Goal: Obtain resource: Download file/media

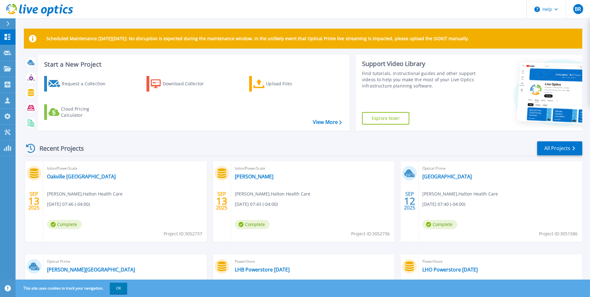
scroll to position [74, 0]
drag, startPoint x: 67, startPoint y: 175, endPoint x: 64, endPoint y: 178, distance: 4.3
click at [64, 178] on link "Oakville [GEOGRAPHIC_DATA]" at bounding box center [81, 176] width 69 height 6
click at [442, 177] on link "Oakville Meditech V Center" at bounding box center [446, 176] width 49 height 6
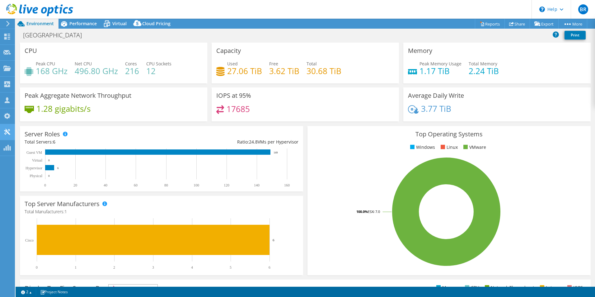
select select "USD"
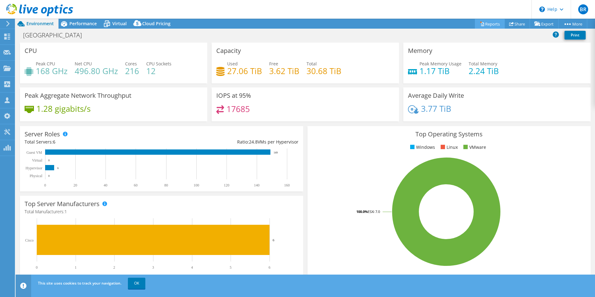
click at [482, 25] on link "Reports" at bounding box center [490, 24] width 30 height 10
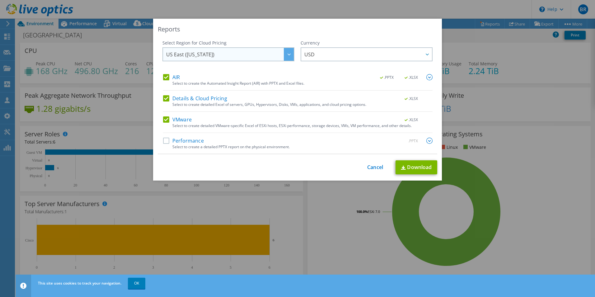
click at [290, 56] on div at bounding box center [289, 54] width 10 height 13
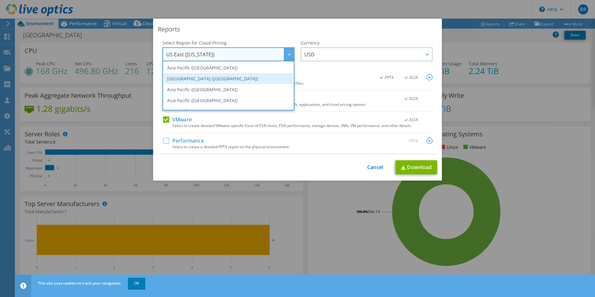
scroll to position [62, 0]
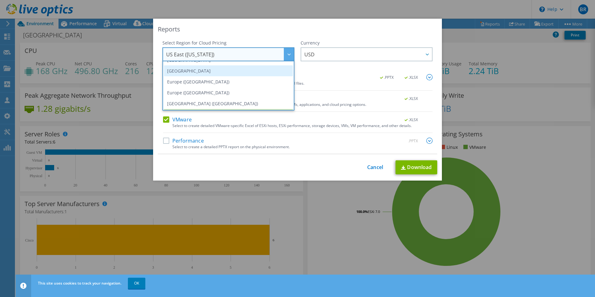
click at [231, 73] on li "[GEOGRAPHIC_DATA]" at bounding box center [228, 70] width 129 height 11
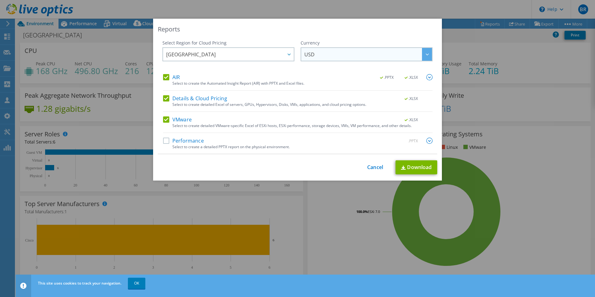
click at [355, 60] on span "USD" at bounding box center [368, 54] width 128 height 13
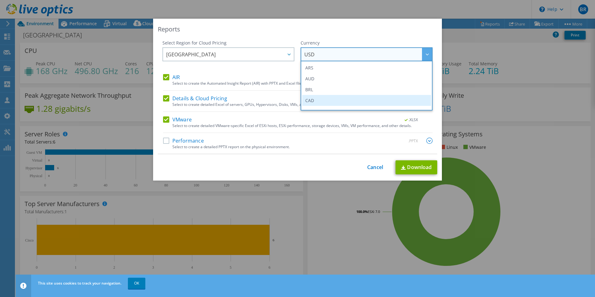
click at [314, 98] on li "CAD" at bounding box center [366, 100] width 129 height 11
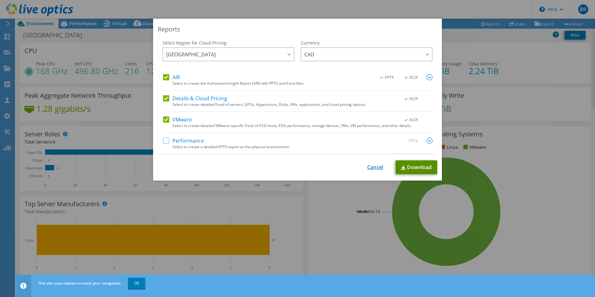
drag, startPoint x: 408, startPoint y: 168, endPoint x: 373, endPoint y: 167, distance: 35.8
click at [408, 168] on link "Download" at bounding box center [416, 167] width 42 height 14
click at [163, 77] on label "AIR" at bounding box center [171, 77] width 17 height 6
click at [0, 0] on input "AIR" at bounding box center [0, 0] width 0 height 0
click at [163, 99] on label "Details & Cloud Pricing" at bounding box center [195, 98] width 64 height 6
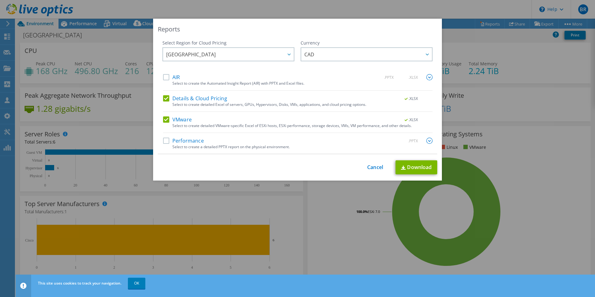
click at [0, 0] on input "Details & Cloud Pricing" at bounding box center [0, 0] width 0 height 0
click at [163, 122] on label "VMware" at bounding box center [177, 119] width 29 height 6
click at [0, 0] on input "VMware" at bounding box center [0, 0] width 0 height 0
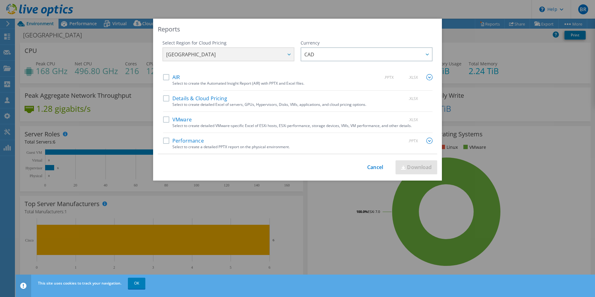
click at [163, 144] on div "Performance .PPTX" at bounding box center [297, 141] width 269 height 7
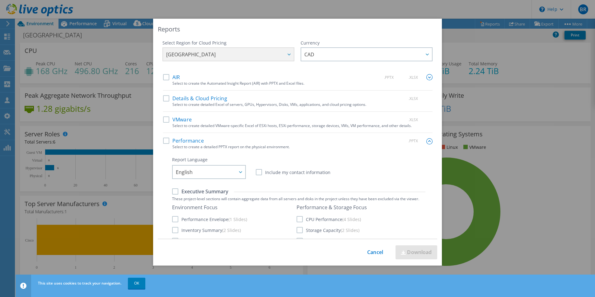
click at [163, 141] on label "Performance" at bounding box center [183, 141] width 41 height 6
click at [0, 0] on input "Performance" at bounding box center [0, 0] width 0 height 0
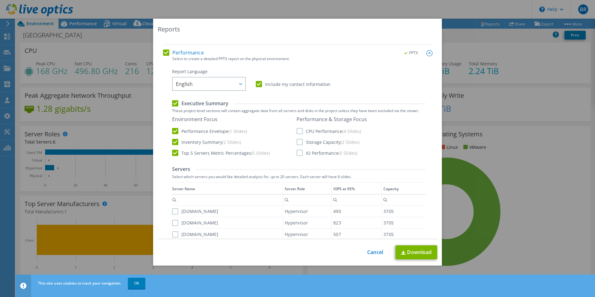
scroll to position [124, 0]
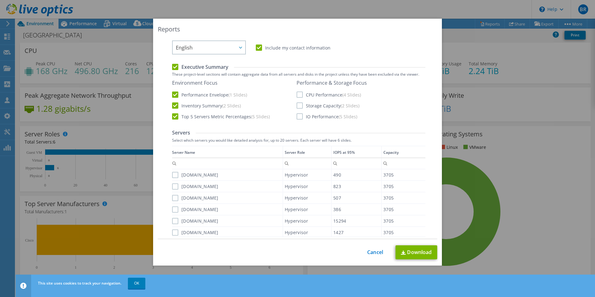
click at [298, 94] on label "CPU Performance (4 Slides)" at bounding box center [328, 94] width 64 height 6
click at [0, 0] on input "CPU Performance (4 Slides)" at bounding box center [0, 0] width 0 height 0
click at [297, 106] on label "Storage Capacity (2 Slides)" at bounding box center [327, 105] width 63 height 6
click at [0, 0] on input "Storage Capacity (2 Slides)" at bounding box center [0, 0] width 0 height 0
click at [295, 121] on div "Report Language English Deutsch Español Français Italiano Polski Português Русс…" at bounding box center [298, 252] width 253 height 441
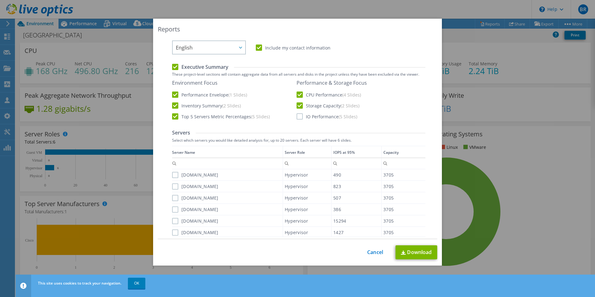
click at [297, 116] on label "IO Performance (5 Slides)" at bounding box center [326, 116] width 61 height 6
click at [0, 0] on input "IO Performance (5 Slides)" at bounding box center [0, 0] width 0 height 0
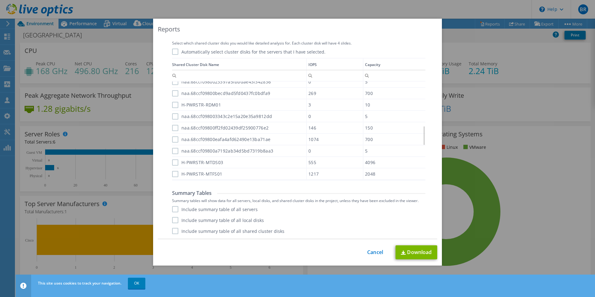
scroll to position [399, 0]
click at [172, 209] on label "Include summary table of all servers" at bounding box center [215, 209] width 86 height 6
click at [0, 0] on input "Include summary table of all servers" at bounding box center [0, 0] width 0 height 0
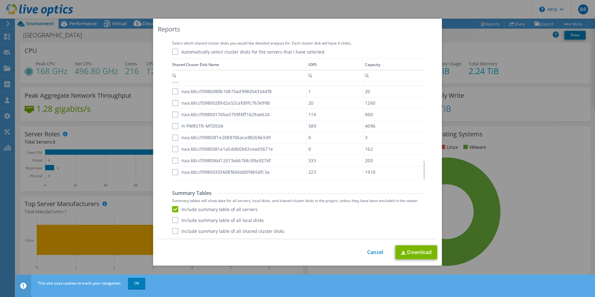
click at [174, 219] on label "Include summary table of all local disks" at bounding box center [218, 220] width 92 height 6
click at [0, 0] on input "Include summary table of all local disks" at bounding box center [0, 0] width 0 height 0
click at [173, 230] on label "Include summary table of all shared cluster disks" at bounding box center [228, 231] width 112 height 6
click at [0, 0] on input "Include summary table of all shared cluster disks" at bounding box center [0, 0] width 0 height 0
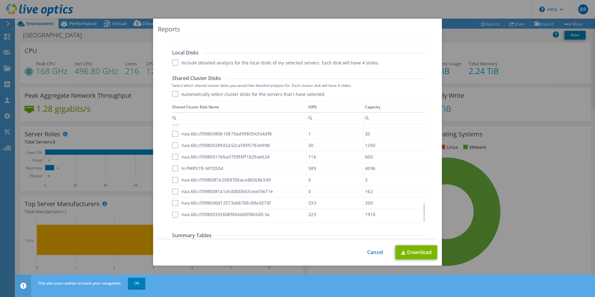
scroll to position [364, 0]
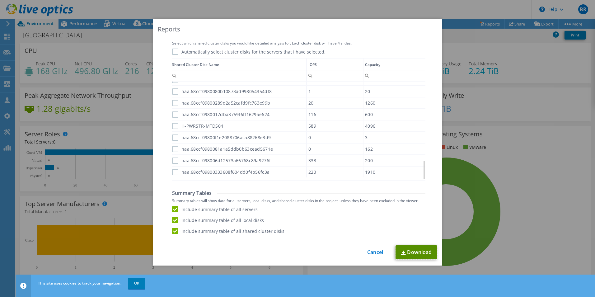
drag, startPoint x: 405, startPoint y: 248, endPoint x: 380, endPoint y: 241, distance: 25.8
click at [405, 248] on link "Download" at bounding box center [416, 252] width 42 height 14
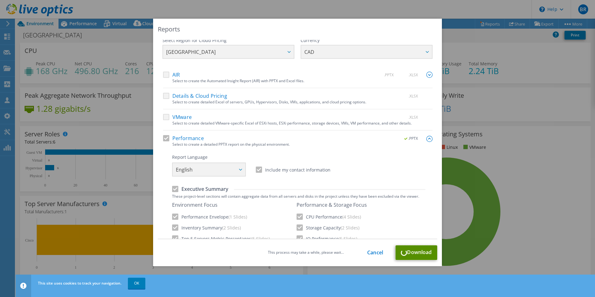
scroll to position [0, 0]
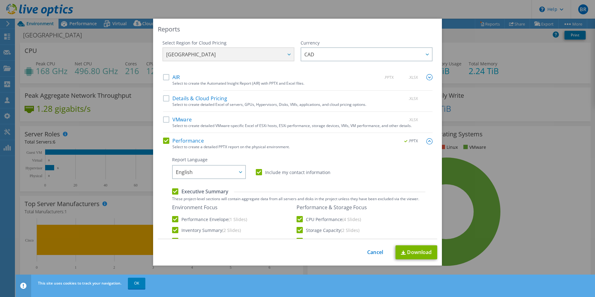
click at [338, 77] on div "AIR .PPTX .XLSX" at bounding box center [297, 77] width 269 height 7
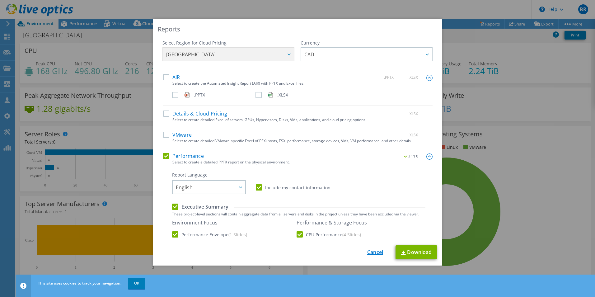
click at [373, 249] on link "Cancel" at bounding box center [375, 252] width 16 height 6
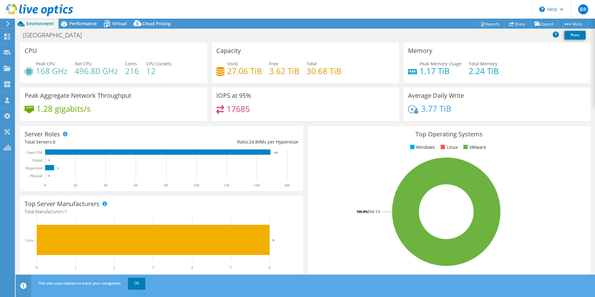
click at [25, 23] on icon at bounding box center [21, 23] width 11 height 11
click at [10, 36] on icon at bounding box center [6, 37] width 7 height 6
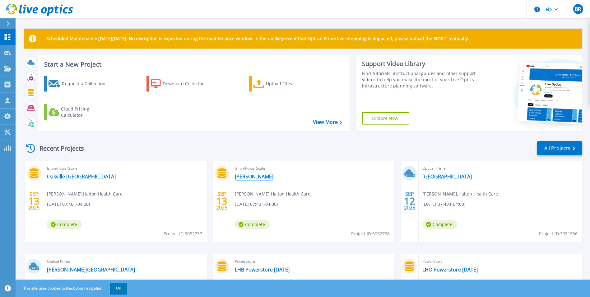
click at [246, 179] on link "[PERSON_NAME]" at bounding box center [254, 176] width 39 height 6
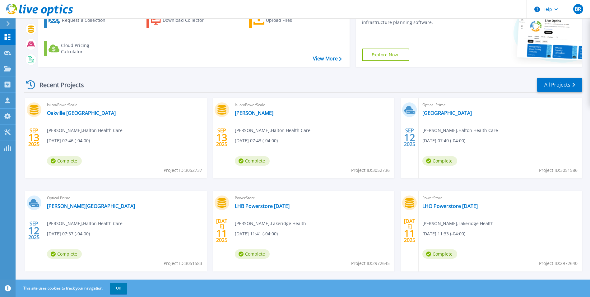
scroll to position [74, 0]
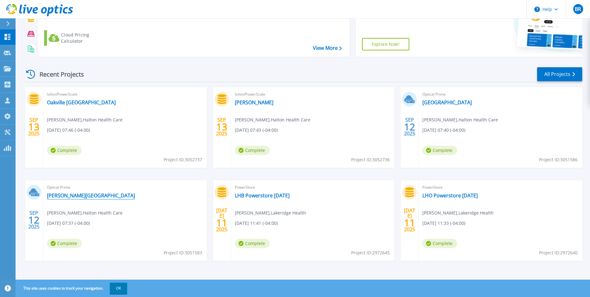
click at [73, 193] on link "[PERSON_NAME][GEOGRAPHIC_DATA]" at bounding box center [91, 195] width 88 height 6
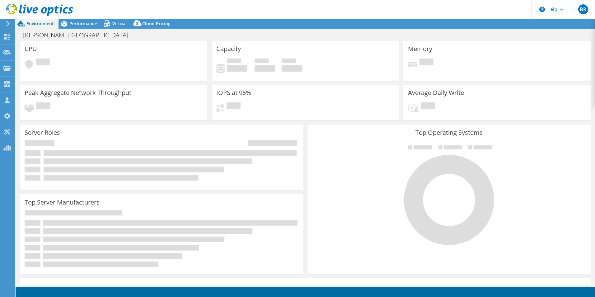
select select "USD"
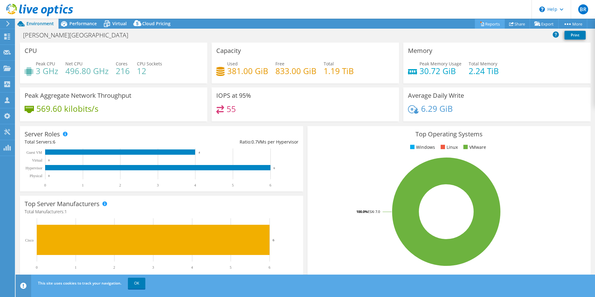
click at [483, 26] on link "Reports" at bounding box center [490, 24] width 30 height 10
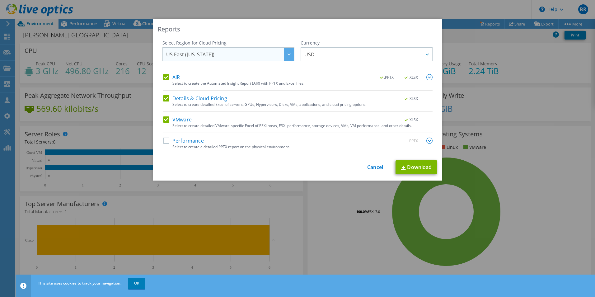
click at [281, 58] on span "US East ([US_STATE])" at bounding box center [230, 54] width 128 height 13
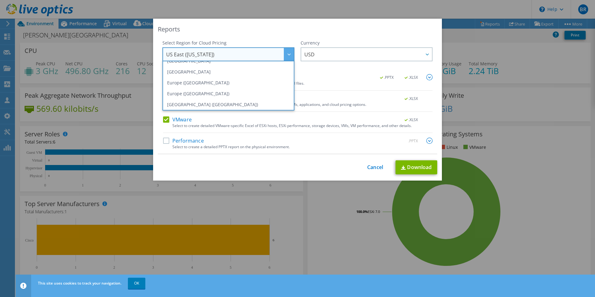
scroll to position [53, 0]
click at [206, 83] on li "[GEOGRAPHIC_DATA]" at bounding box center [228, 80] width 129 height 11
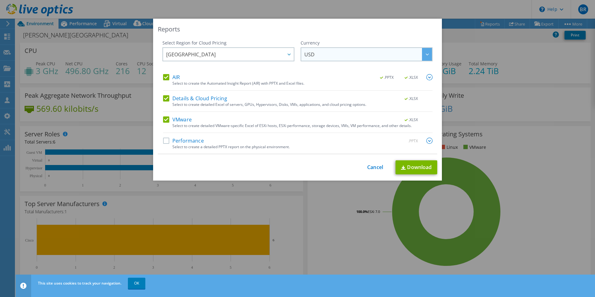
click at [320, 50] on span "USD" at bounding box center [368, 54] width 128 height 13
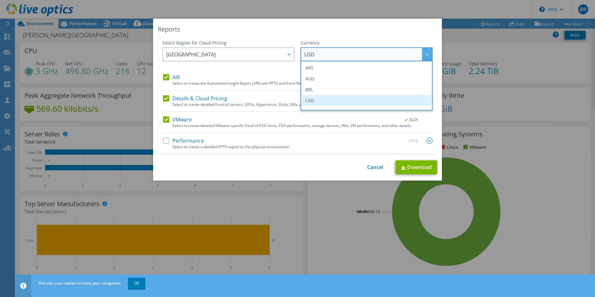
click at [318, 100] on li "CAD" at bounding box center [366, 100] width 129 height 11
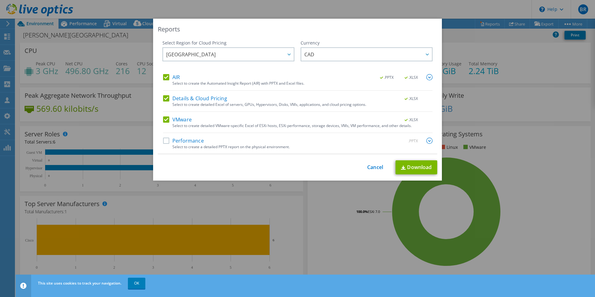
click at [347, 36] on div "Reports Select Region for Cloud Pricing Asia Pacific ([GEOGRAPHIC_DATA]) [GEOGR…" at bounding box center [297, 100] width 289 height 162
click at [422, 168] on link "Download" at bounding box center [416, 167] width 42 height 14
click at [167, 77] on label "AIR" at bounding box center [171, 77] width 17 height 6
click at [0, 0] on input "AIR" at bounding box center [0, 0] width 0 height 0
click at [165, 100] on label "Details & Cloud Pricing" at bounding box center [195, 98] width 64 height 6
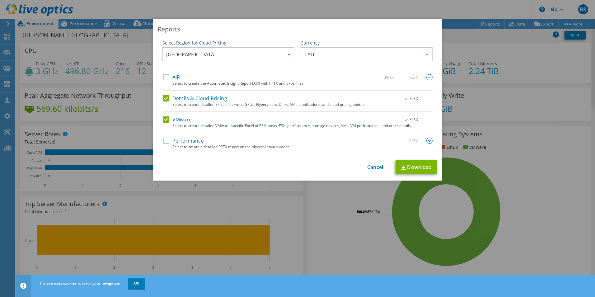
click at [0, 0] on input "Details & Cloud Pricing" at bounding box center [0, 0] width 0 height 0
click at [168, 121] on label "VMware" at bounding box center [177, 119] width 29 height 6
click at [0, 0] on input "VMware" at bounding box center [0, 0] width 0 height 0
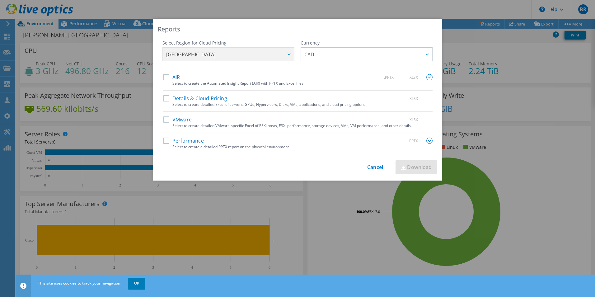
click at [166, 138] on label "Performance" at bounding box center [183, 141] width 41 height 6
click at [0, 0] on input "Performance" at bounding box center [0, 0] width 0 height 0
click at [426, 139] on img at bounding box center [429, 141] width 6 height 6
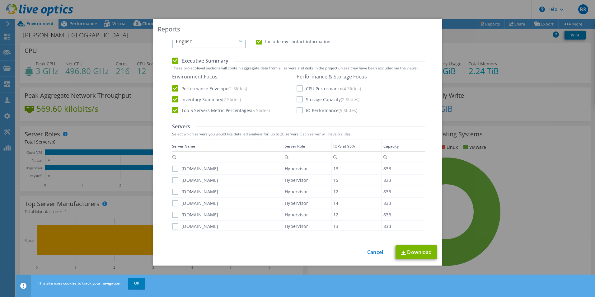
scroll to position [124, 0]
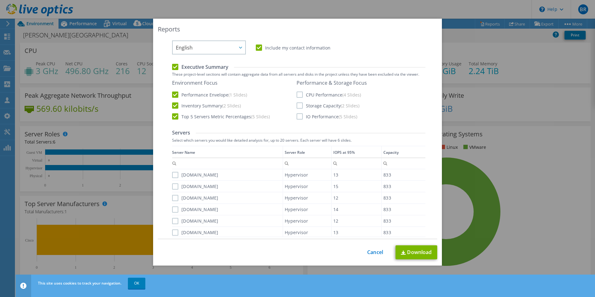
click at [296, 95] on label "CPU Performance (4 Slides)" at bounding box center [328, 94] width 64 height 6
click at [0, 0] on input "CPU Performance (4 Slides)" at bounding box center [0, 0] width 0 height 0
click at [298, 107] on label "Storage Capacity (2 Slides)" at bounding box center [327, 105] width 63 height 6
click at [0, 0] on input "Storage Capacity (2 Slides)" at bounding box center [0, 0] width 0 height 0
click at [298, 117] on label "IO Performance (5 Slides)" at bounding box center [326, 116] width 61 height 6
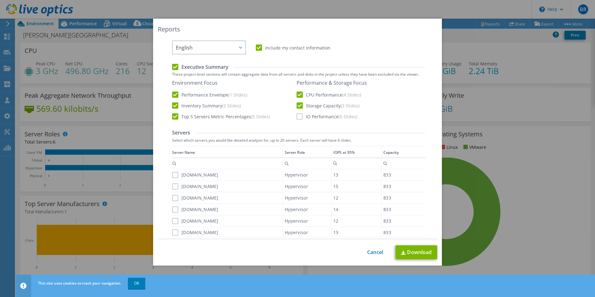
click at [0, 0] on input "IO Performance (5 Slides)" at bounding box center [0, 0] width 0 height 0
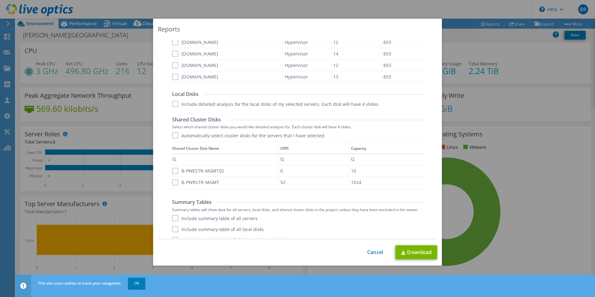
scroll to position [289, 0]
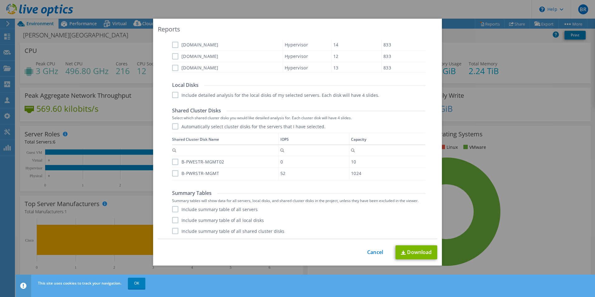
click at [174, 210] on label "Include summary table of all servers" at bounding box center [215, 209] width 86 height 6
click at [0, 0] on input "Include summary table of all servers" at bounding box center [0, 0] width 0 height 0
click at [172, 221] on label "Include summary table of all local disks" at bounding box center [218, 220] width 92 height 6
click at [0, 0] on input "Include summary table of all local disks" at bounding box center [0, 0] width 0 height 0
click at [172, 232] on label "Include summary table of all shared cluster disks" at bounding box center [228, 231] width 112 height 6
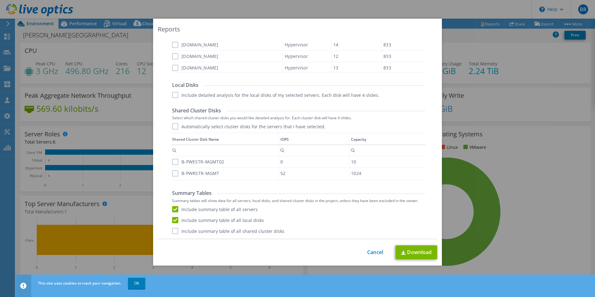
click at [0, 0] on input "Include summary table of all shared cluster disks" at bounding box center [0, 0] width 0 height 0
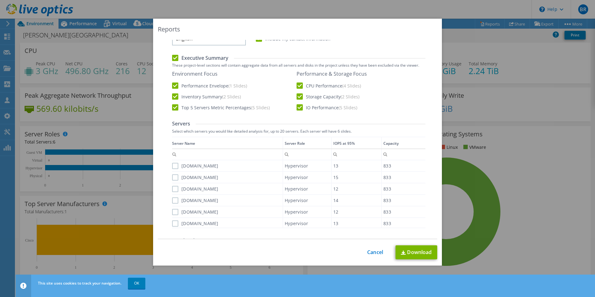
scroll to position [0, 0]
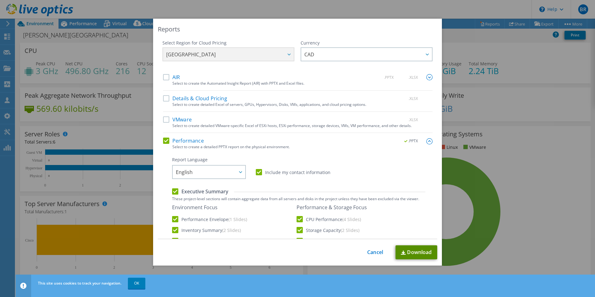
click at [415, 251] on link "Download" at bounding box center [416, 252] width 42 height 14
click at [371, 252] on link "Cancel" at bounding box center [375, 252] width 16 height 6
